Goal: Task Accomplishment & Management: Use online tool/utility

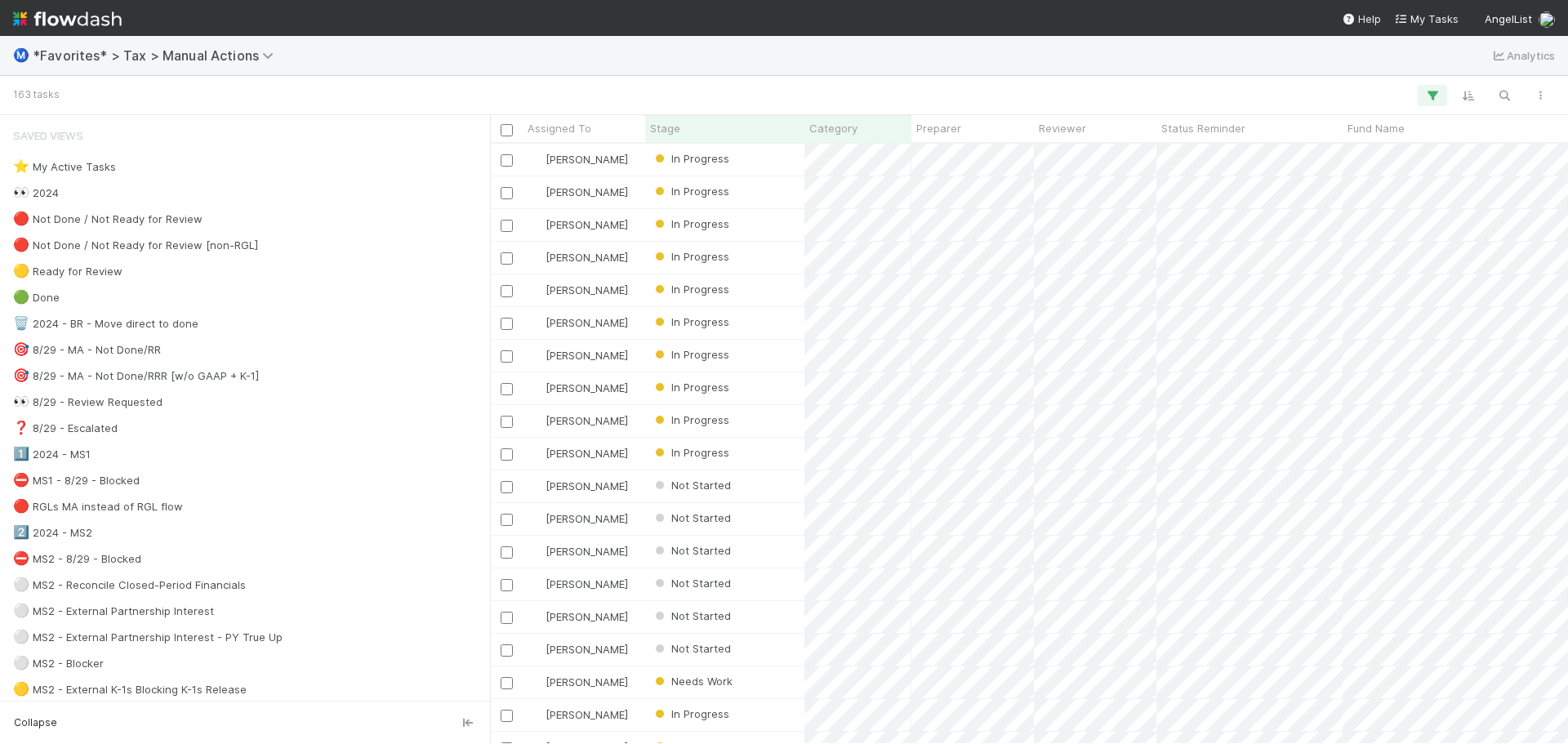
scroll to position [13, 13]
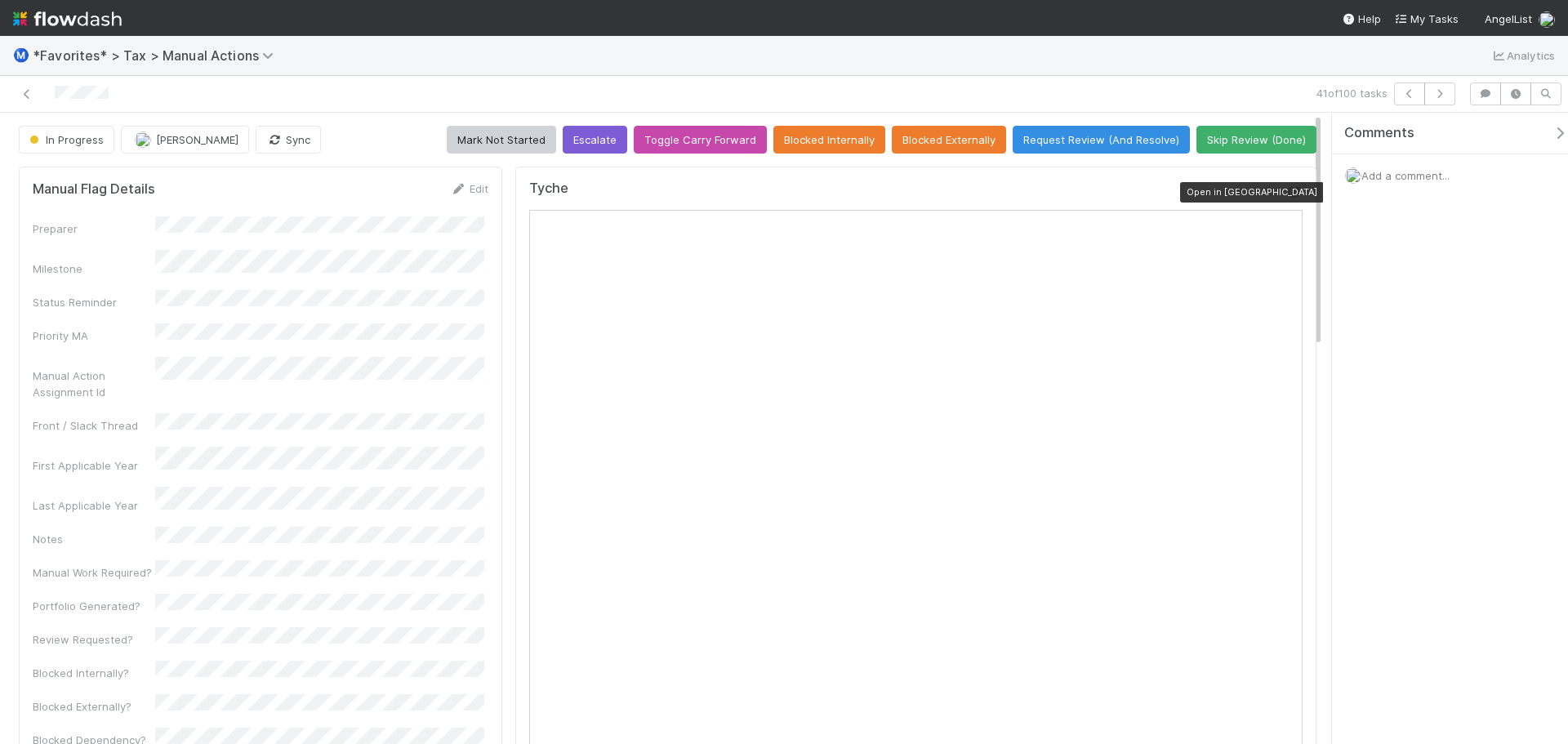
click at [1286, 187] on icon at bounding box center [1294, 192] width 16 height 10
click at [29, 94] on icon at bounding box center [27, 94] width 16 height 10
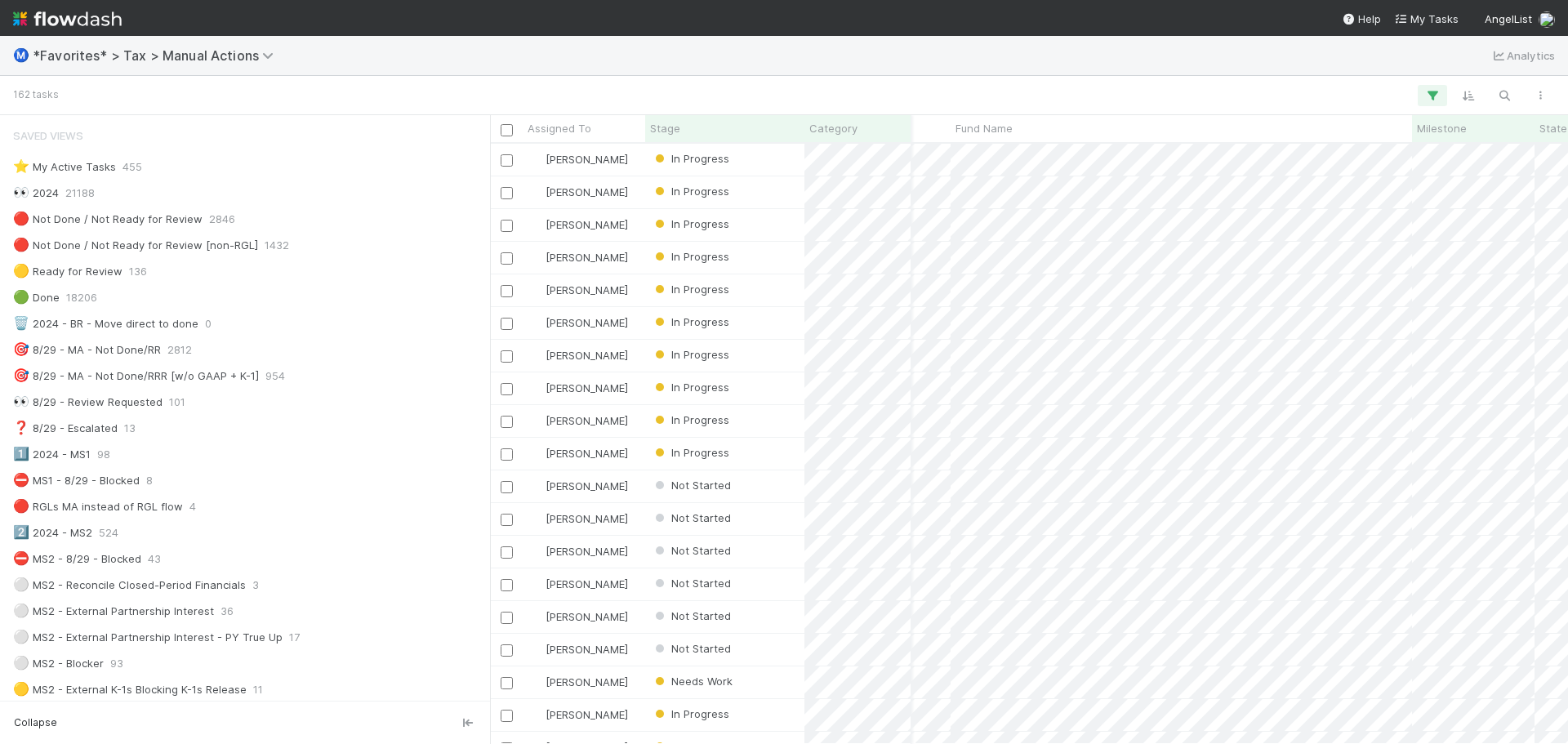
scroll to position [0, 483]
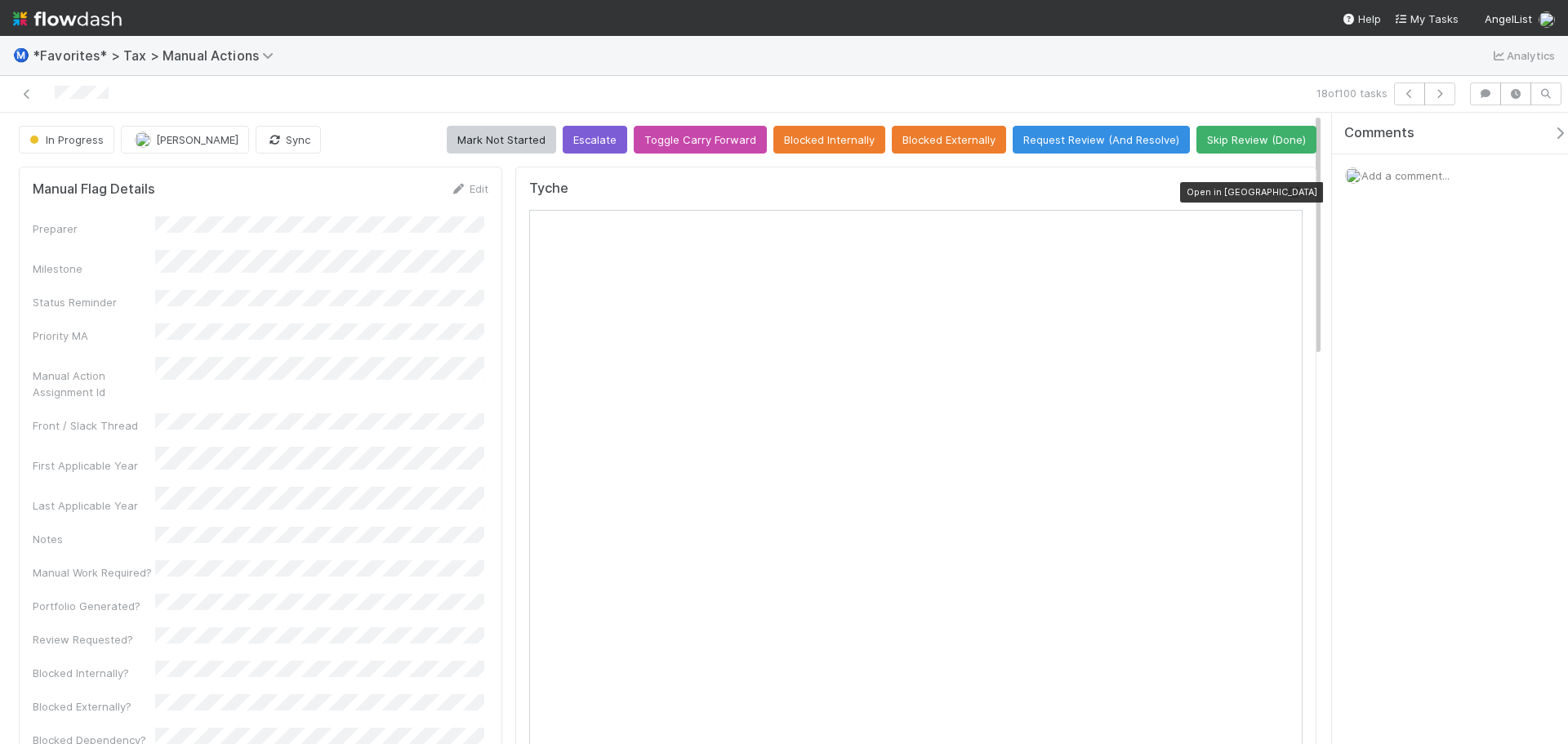
click at [1286, 193] on icon at bounding box center [1294, 192] width 16 height 10
click at [21, 106] on div "18 of 100 tasks" at bounding box center [784, 94] width 1568 height 37
click at [26, 94] on icon at bounding box center [27, 94] width 16 height 10
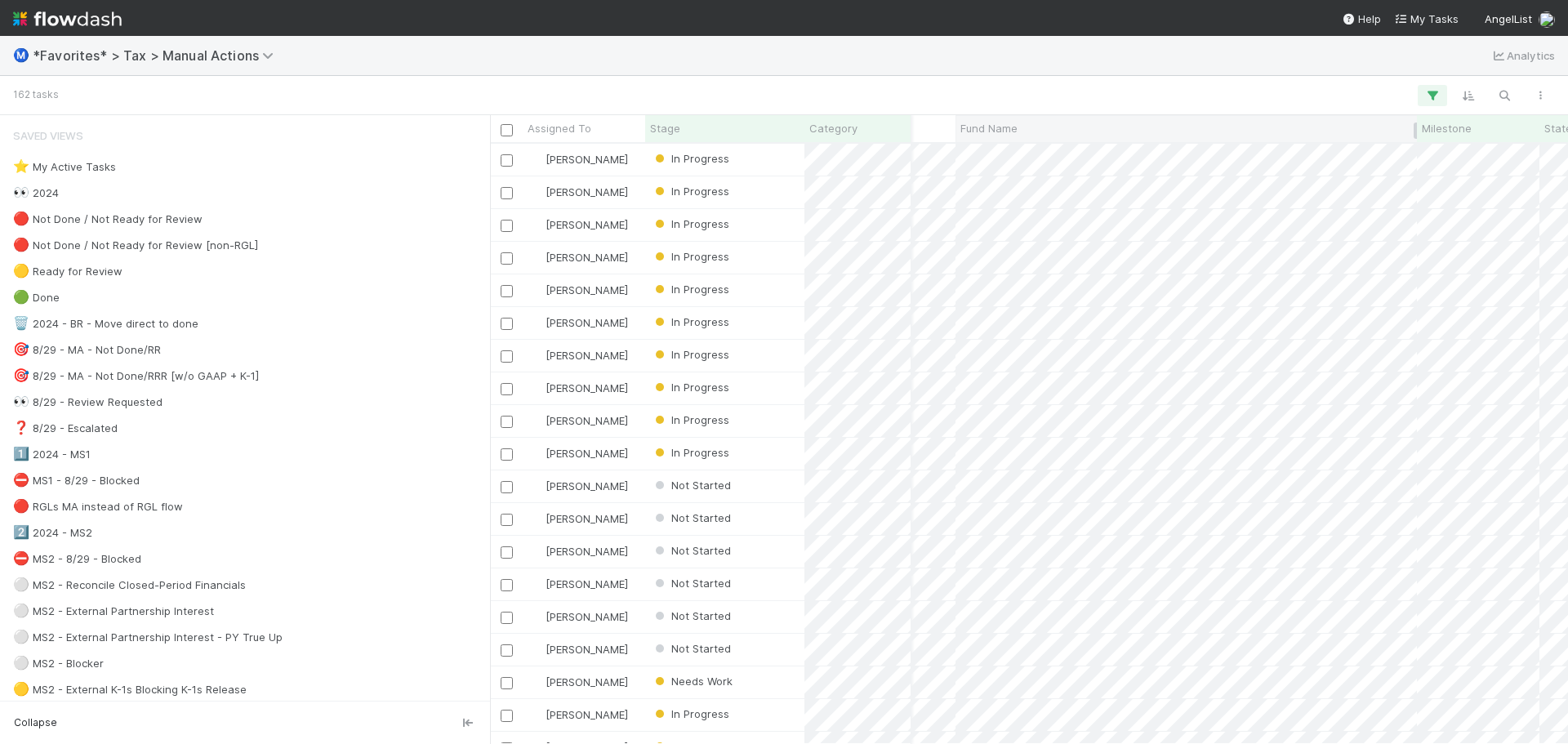
click at [1029, 126] on div "Fund Name" at bounding box center [1186, 127] width 453 height 16
click at [1047, 157] on div "Sort A → Z" at bounding box center [1054, 160] width 186 height 25
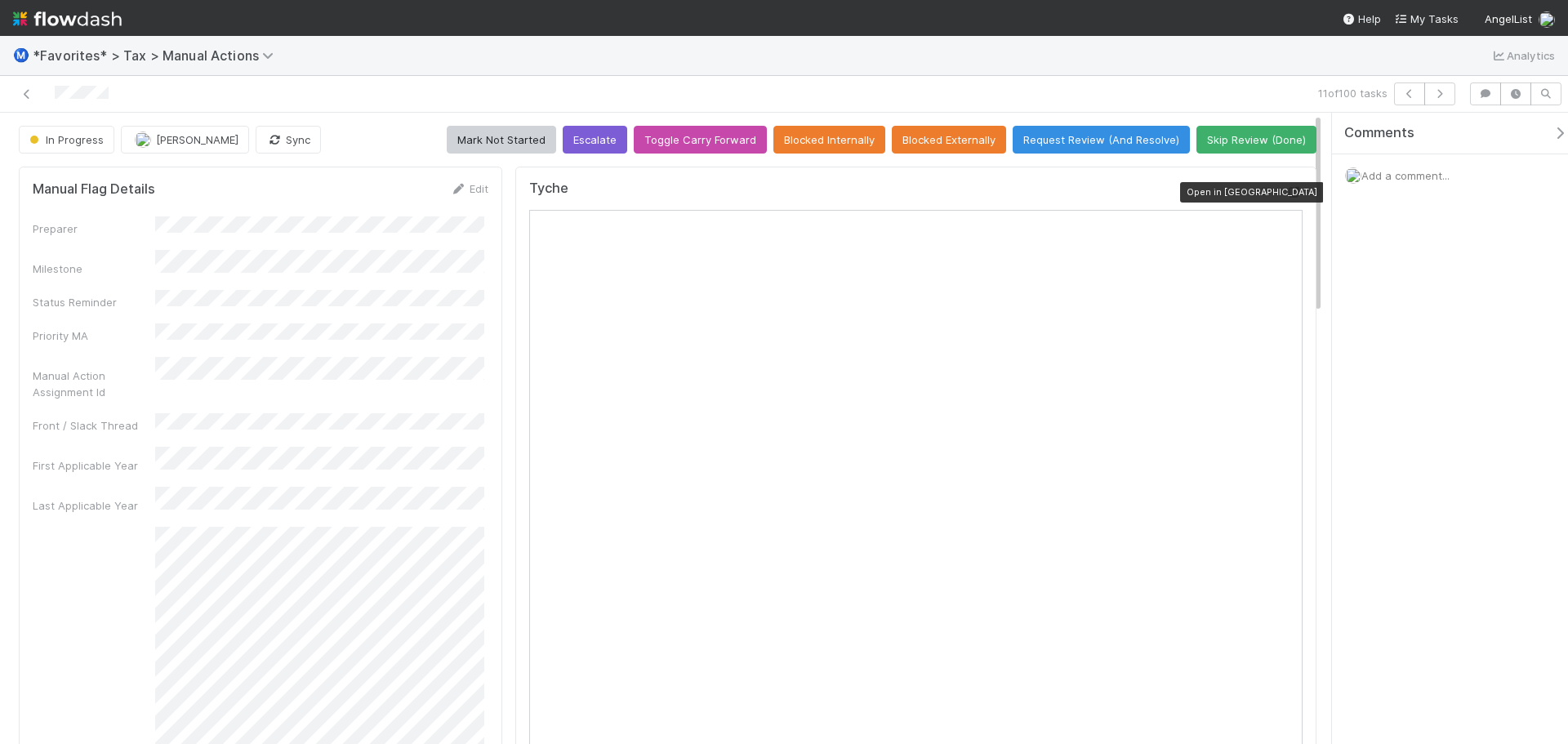
click at [1286, 190] on icon at bounding box center [1294, 192] width 16 height 10
click at [32, 88] on link at bounding box center [27, 93] width 16 height 16
click at [1286, 198] on icon at bounding box center [1294, 192] width 16 height 10
click at [23, 94] on icon at bounding box center [27, 94] width 16 height 10
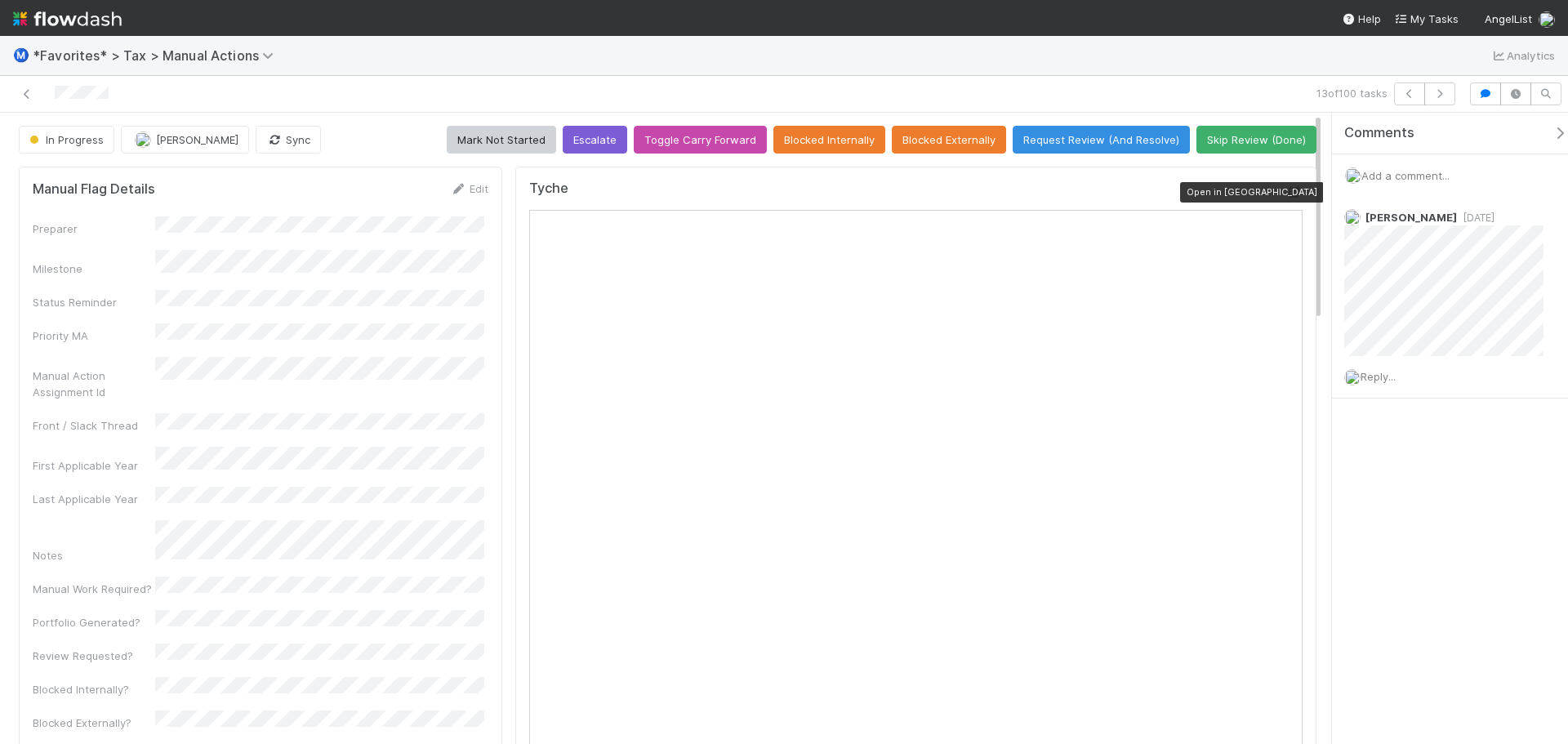
click at [1286, 196] on icon at bounding box center [1294, 192] width 16 height 10
click at [28, 89] on icon at bounding box center [27, 94] width 16 height 10
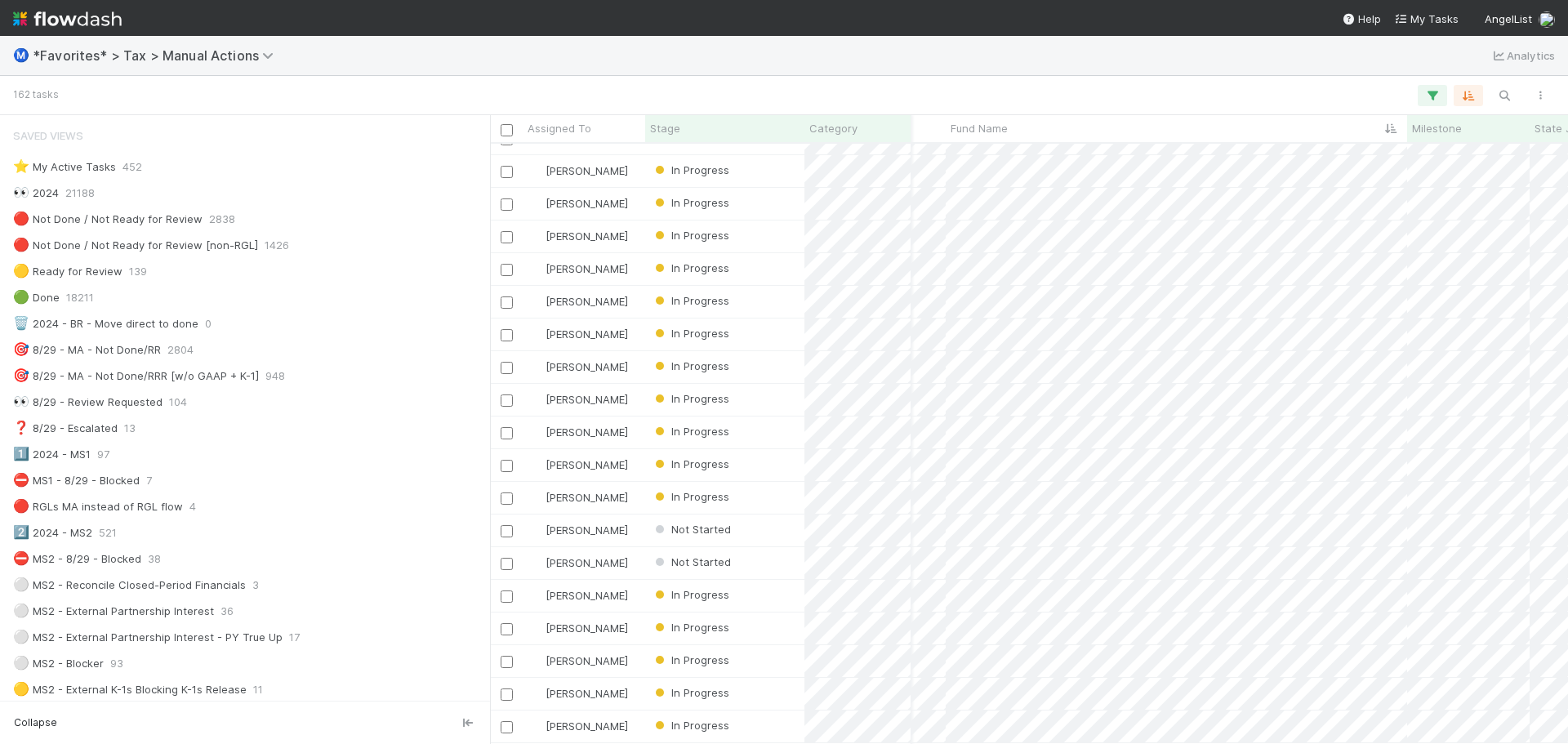
scroll to position [4705, 310]
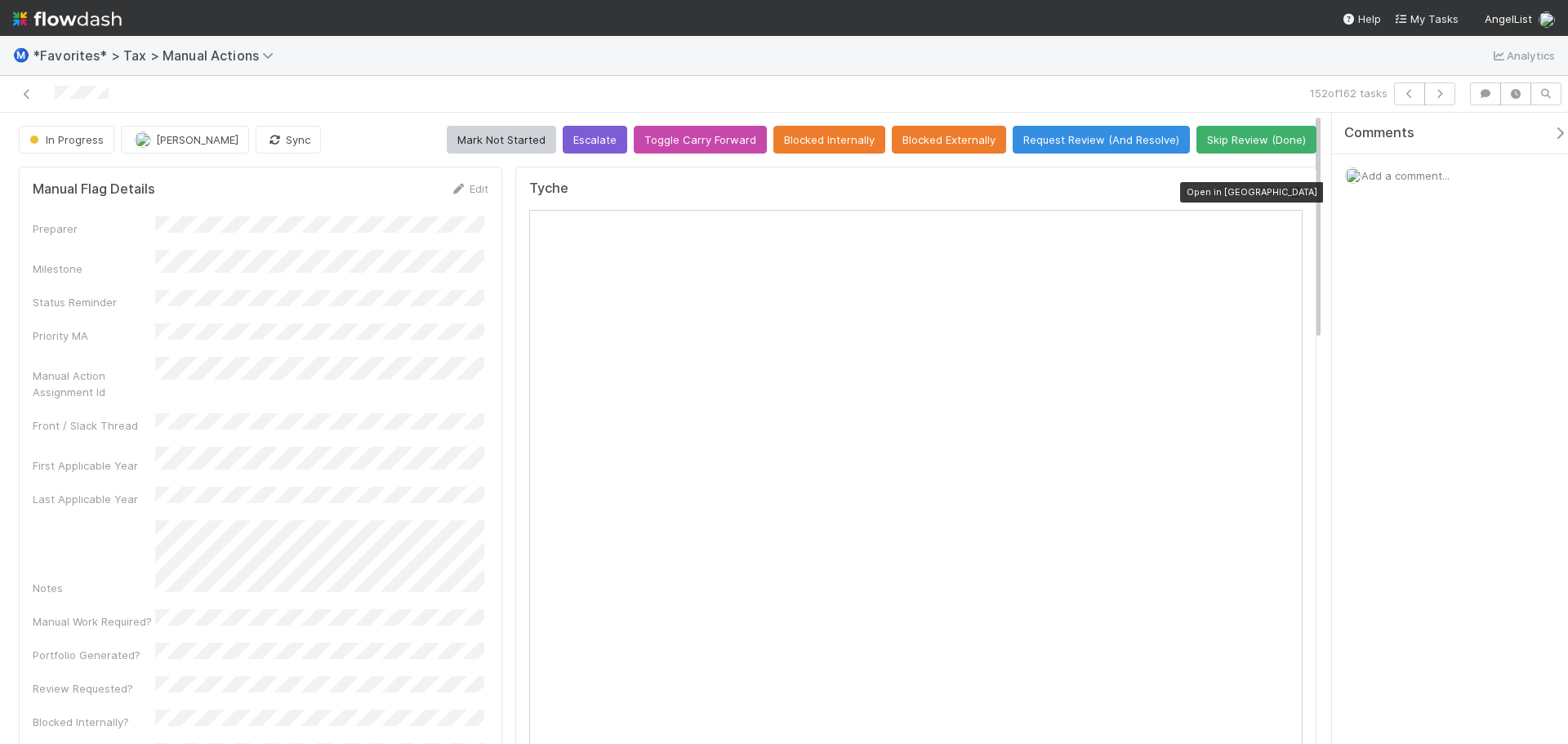
click at [1289, 188] on icon at bounding box center [1294, 192] width 16 height 10
click at [1078, 138] on button "Request Review (And Resolve)" at bounding box center [1101, 139] width 177 height 28
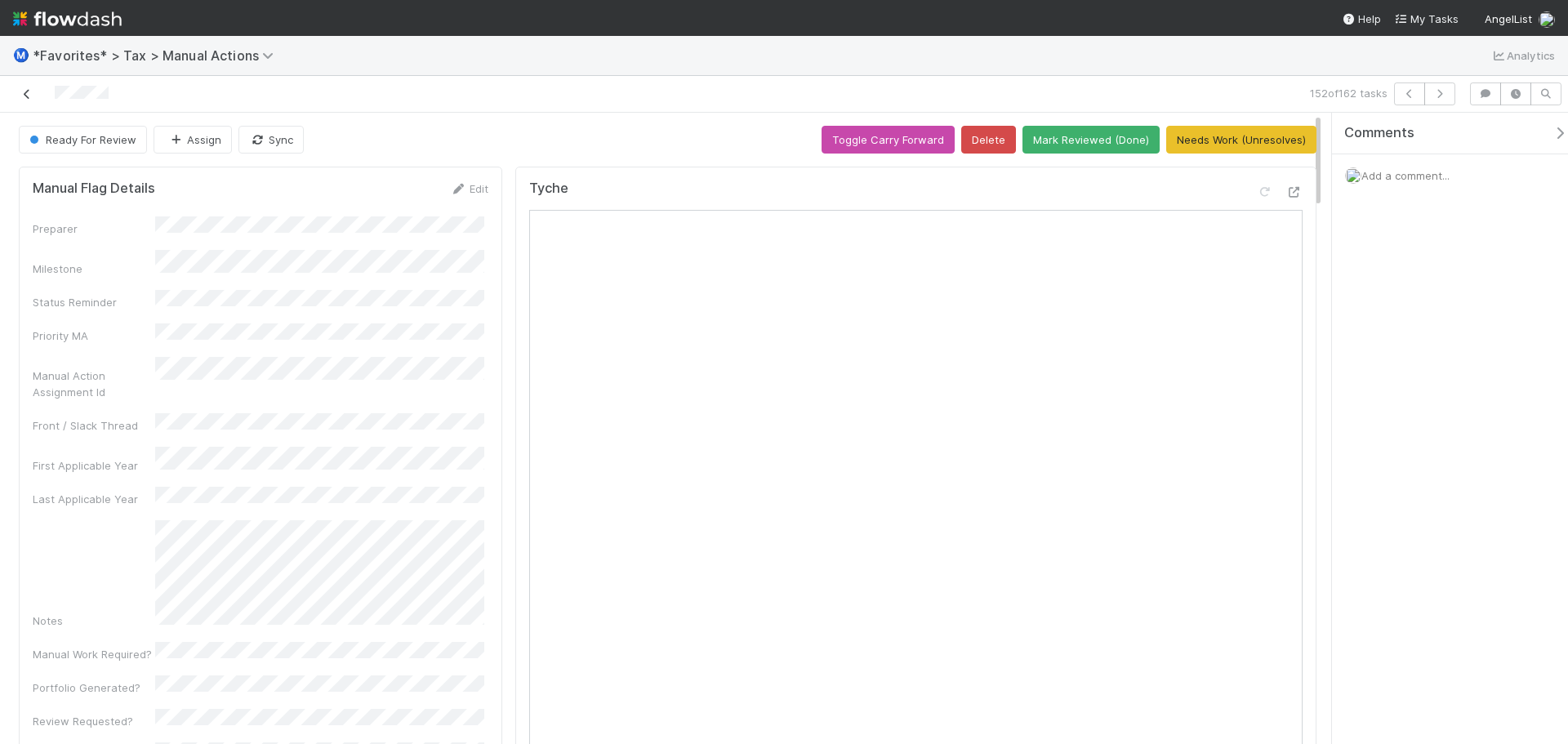
click at [31, 96] on icon at bounding box center [27, 94] width 16 height 10
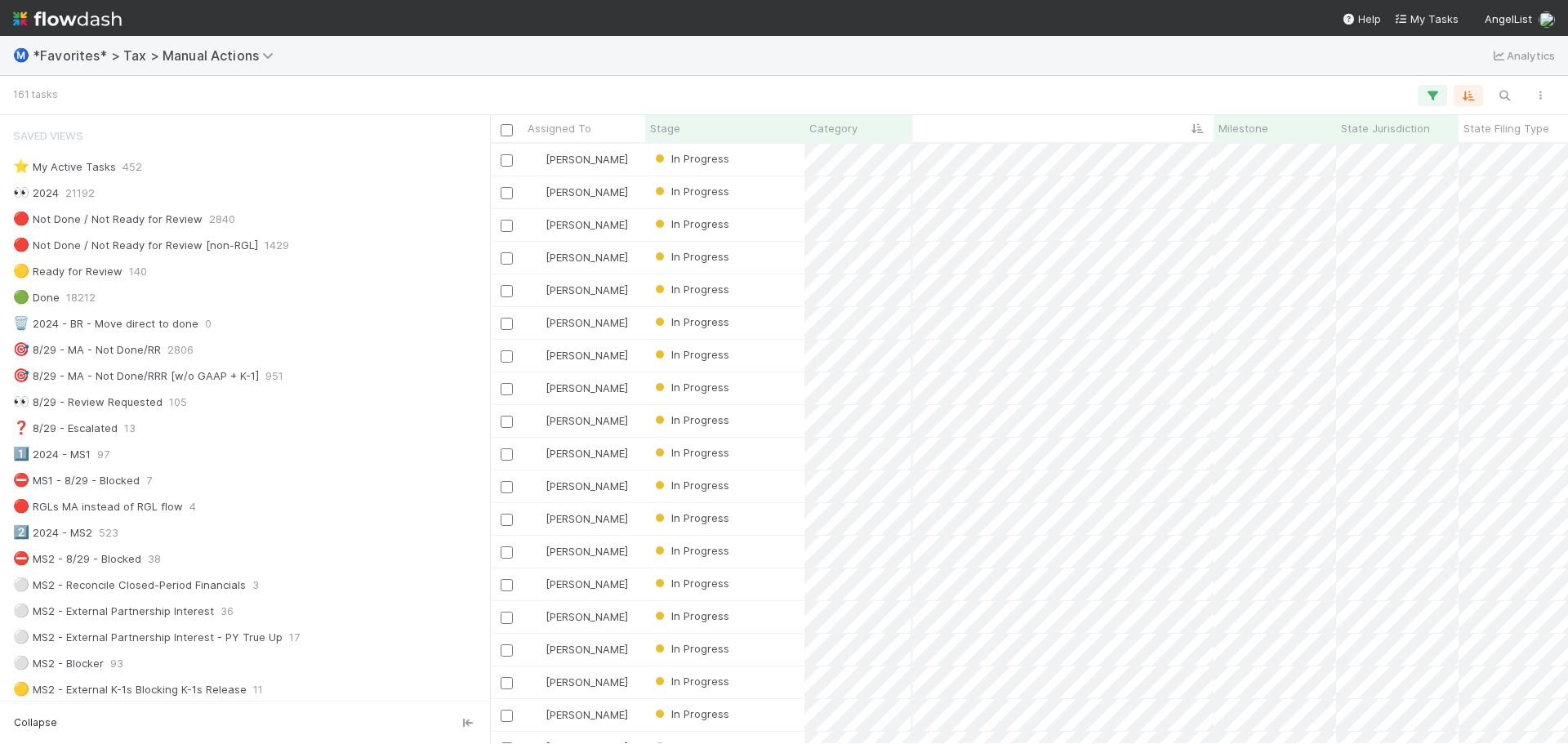
scroll to position [0, 596]
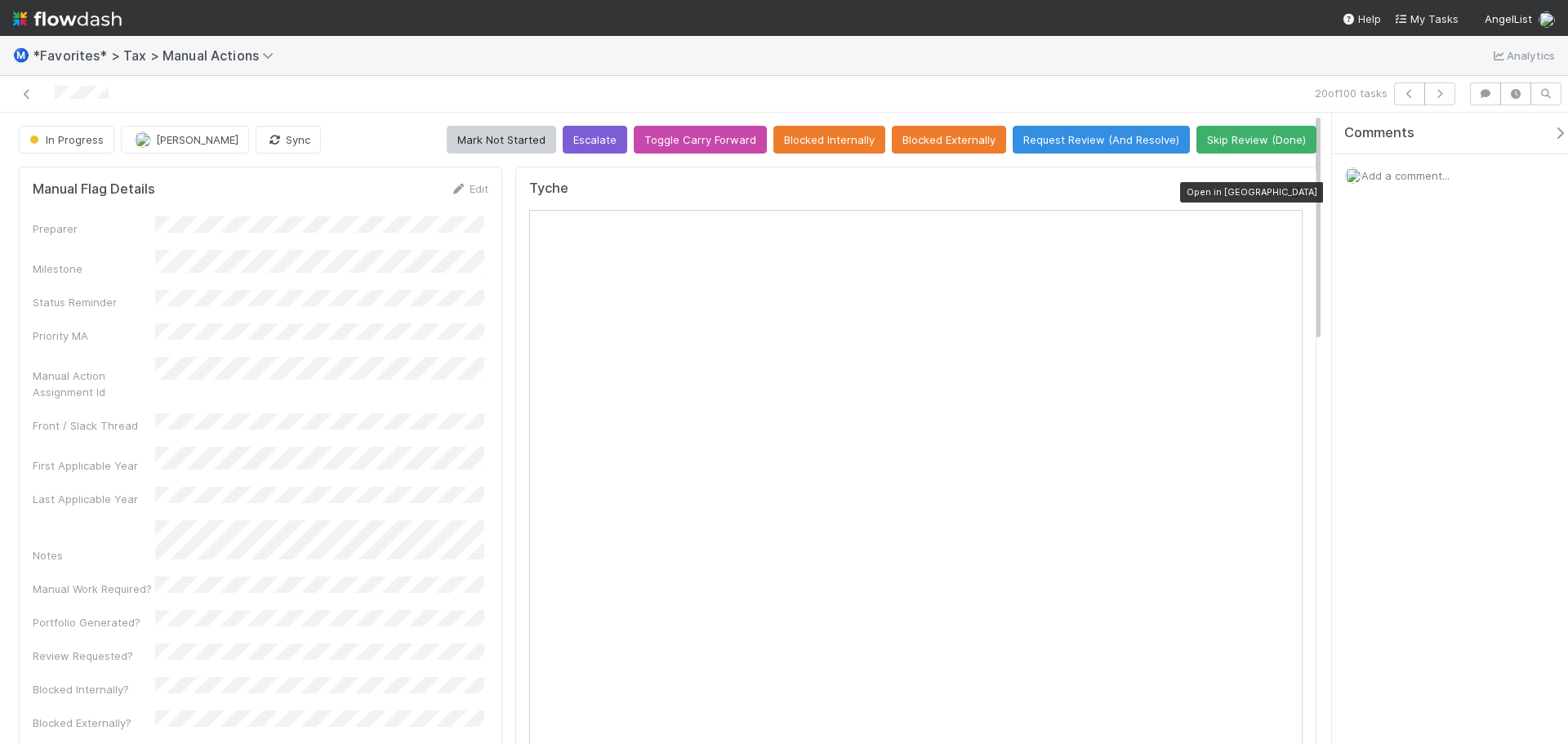
click at [1286, 188] on icon at bounding box center [1294, 192] width 16 height 10
click at [32, 94] on icon at bounding box center [27, 94] width 16 height 10
click at [1288, 193] on icon at bounding box center [1294, 192] width 16 height 10
click at [1286, 193] on icon at bounding box center [1294, 192] width 16 height 10
